Goal: Information Seeking & Learning: Learn about a topic

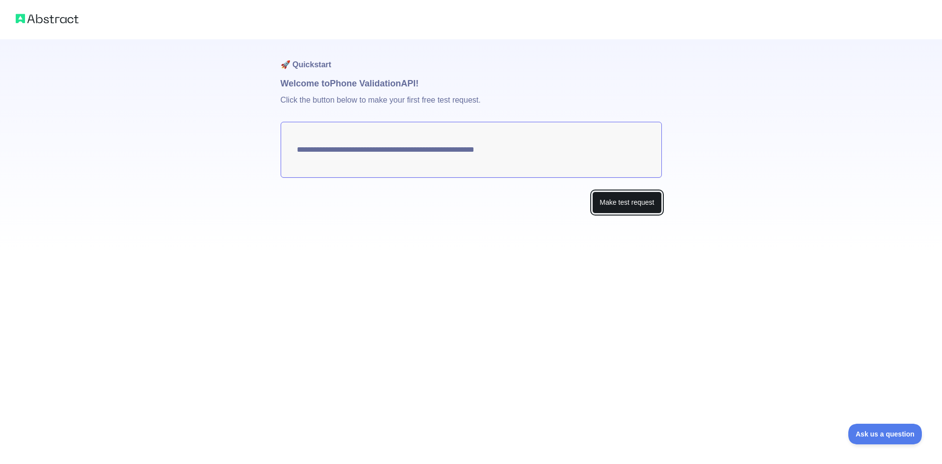
click at [620, 203] on button "Make test request" at bounding box center [626, 202] width 69 height 22
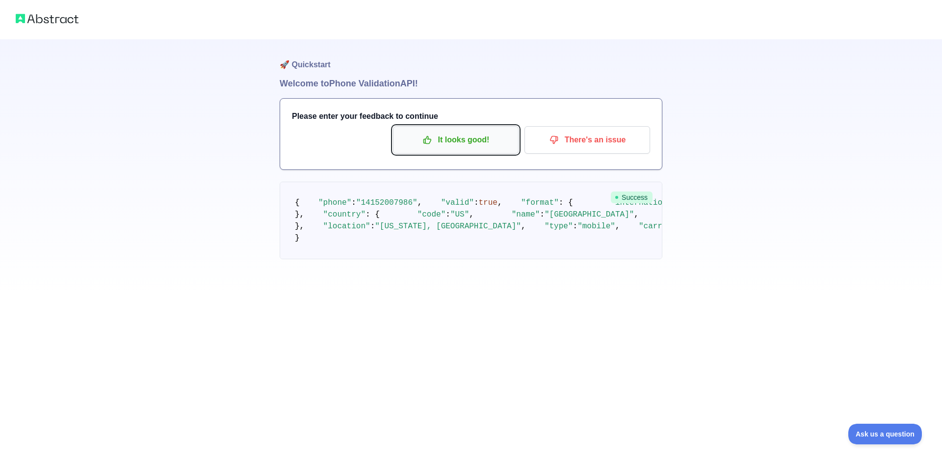
click at [469, 140] on p "It looks good!" at bounding box center [456, 140] width 111 height 17
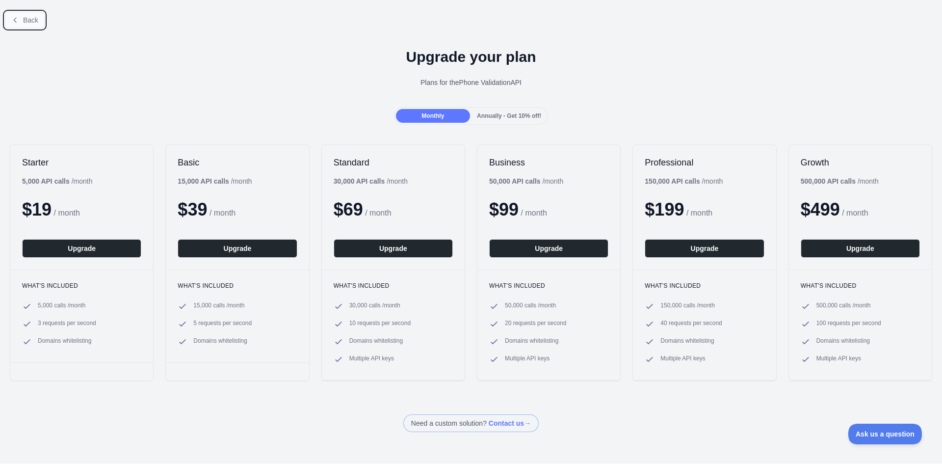
click at [25, 24] on span "Back" at bounding box center [30, 20] width 15 height 8
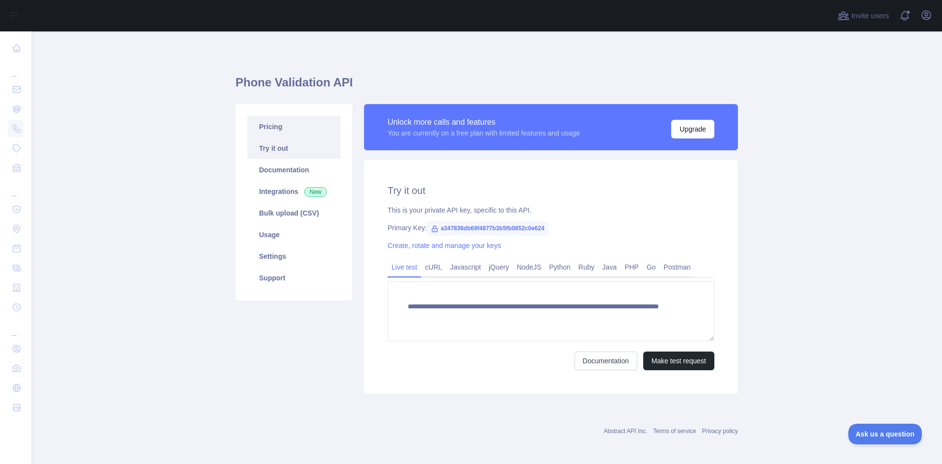
click at [280, 129] on link "Pricing" at bounding box center [293, 127] width 93 height 22
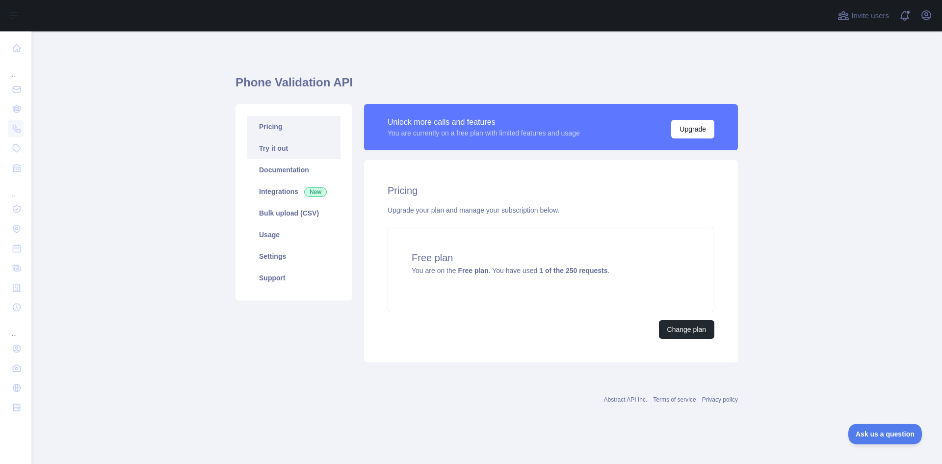
click at [306, 148] on link "Try it out" at bounding box center [293, 148] width 93 height 22
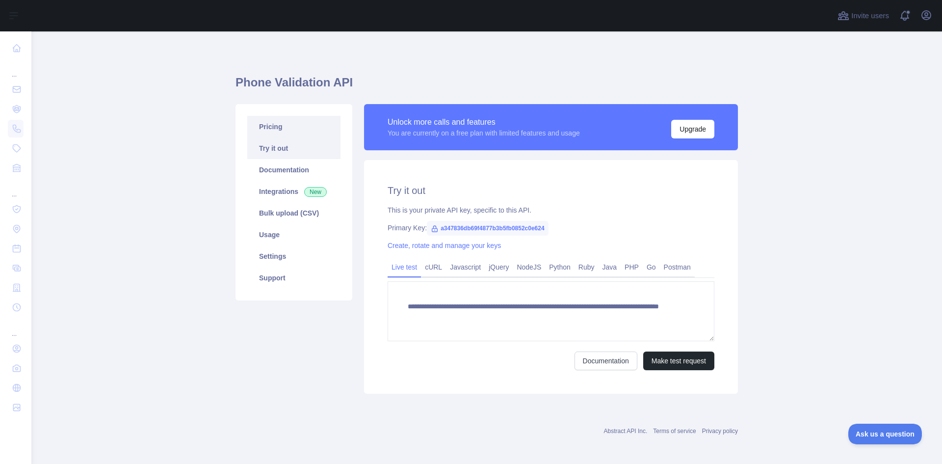
click at [305, 133] on link "Pricing" at bounding box center [293, 127] width 93 height 22
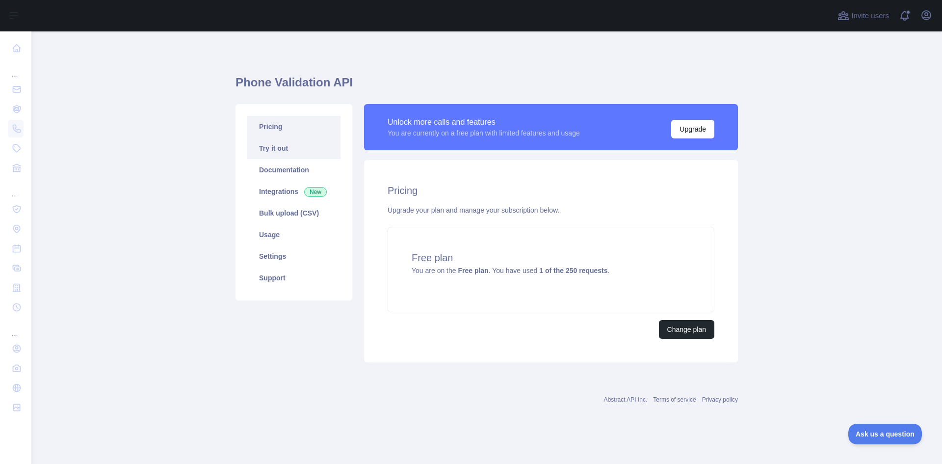
click at [306, 154] on link "Try it out" at bounding box center [293, 148] width 93 height 22
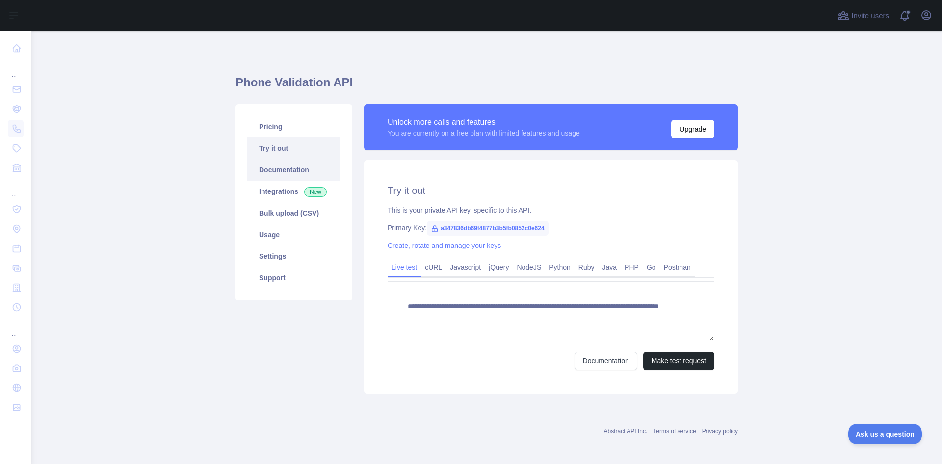
click at [323, 170] on link "Documentation" at bounding box center [293, 170] width 93 height 22
click at [909, 19] on span at bounding box center [909, 15] width 20 height 31
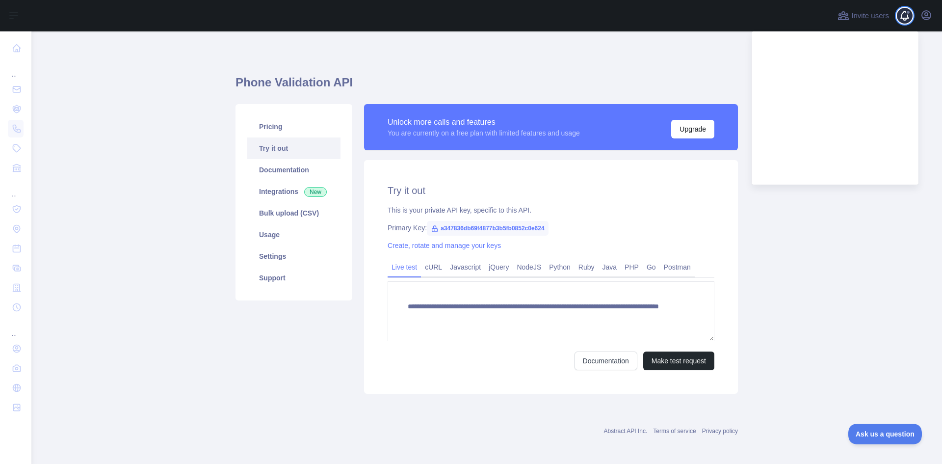
click at [909, 19] on span at bounding box center [909, 15] width 20 height 31
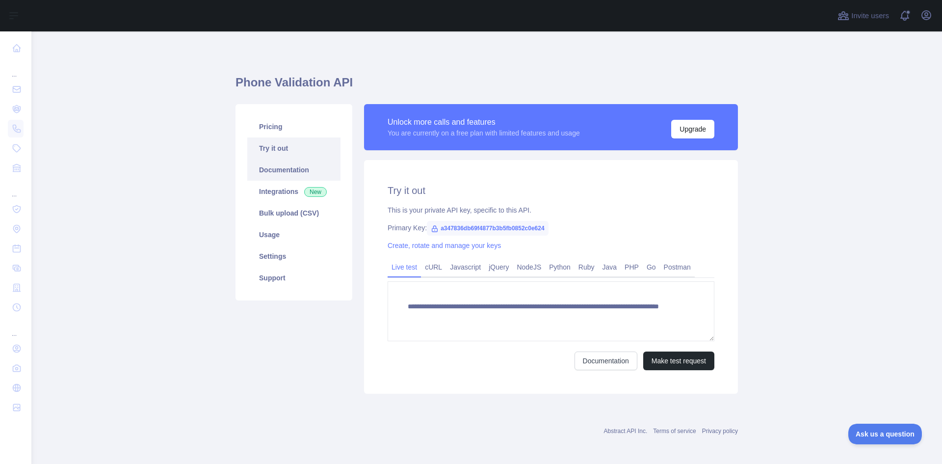
click at [282, 165] on link "Documentation" at bounding box center [293, 170] width 93 height 22
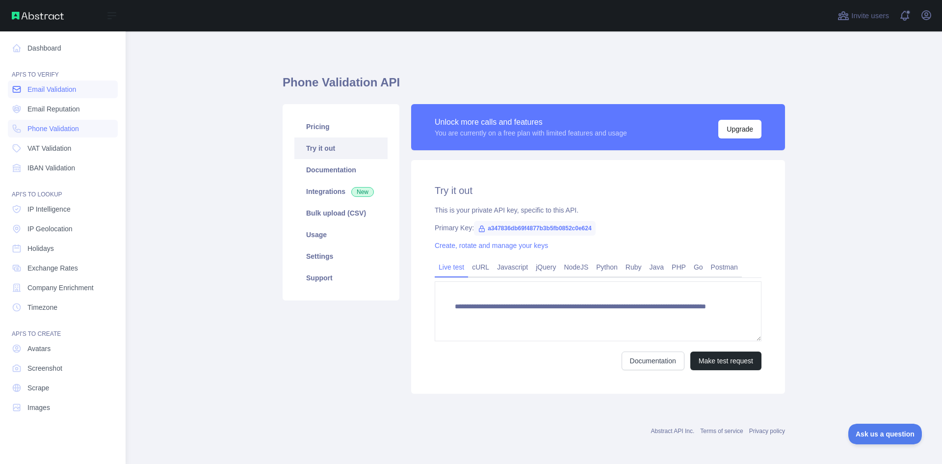
click at [92, 86] on link "Email Validation" at bounding box center [63, 89] width 110 height 18
click at [61, 106] on span "Email Reputation" at bounding box center [53, 109] width 53 height 10
click at [67, 143] on span "VAT Validation" at bounding box center [49, 148] width 44 height 10
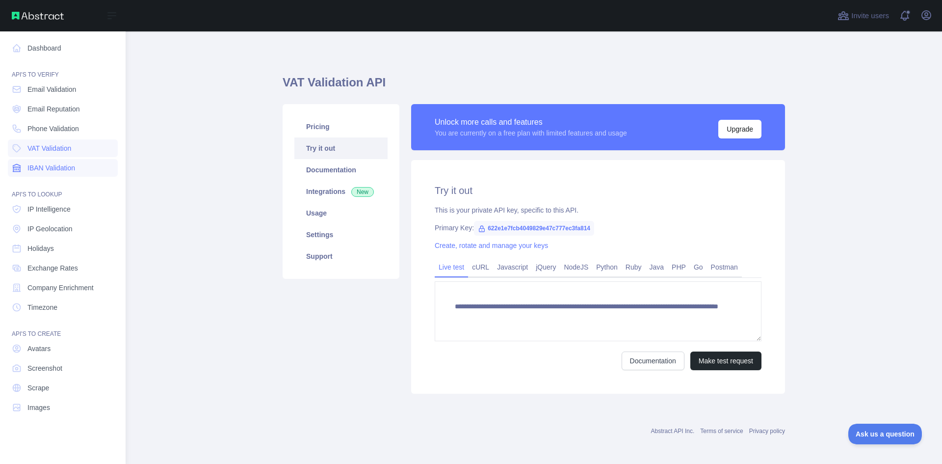
click at [67, 171] on span "IBAN Validation" at bounding box center [51, 168] width 48 height 10
click at [71, 210] on span "IP Intelligence" at bounding box center [48, 209] width 43 height 10
click at [57, 48] on link "Dashboard" at bounding box center [63, 48] width 110 height 18
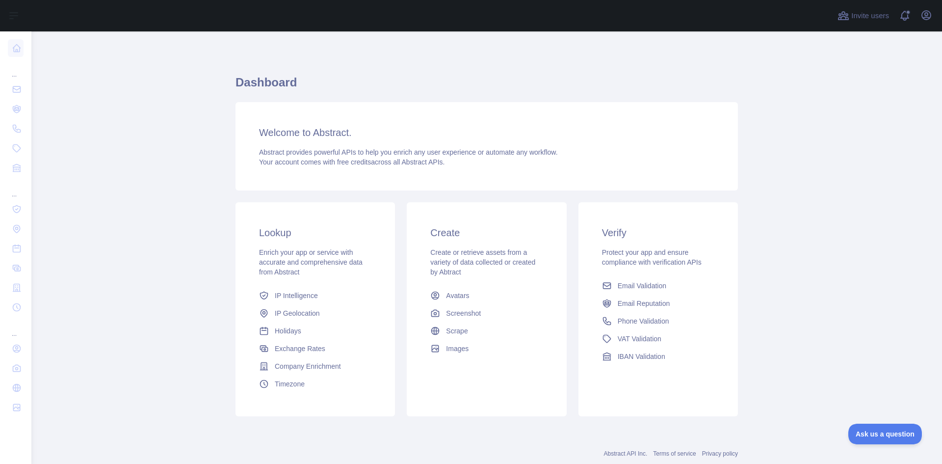
click at [297, 121] on div "Welcome to Abstract. Abstract provides powerful APIs to help you enrich any use…" at bounding box center [487, 146] width 503 height 88
